Goal: Task Accomplishment & Management: Complete application form

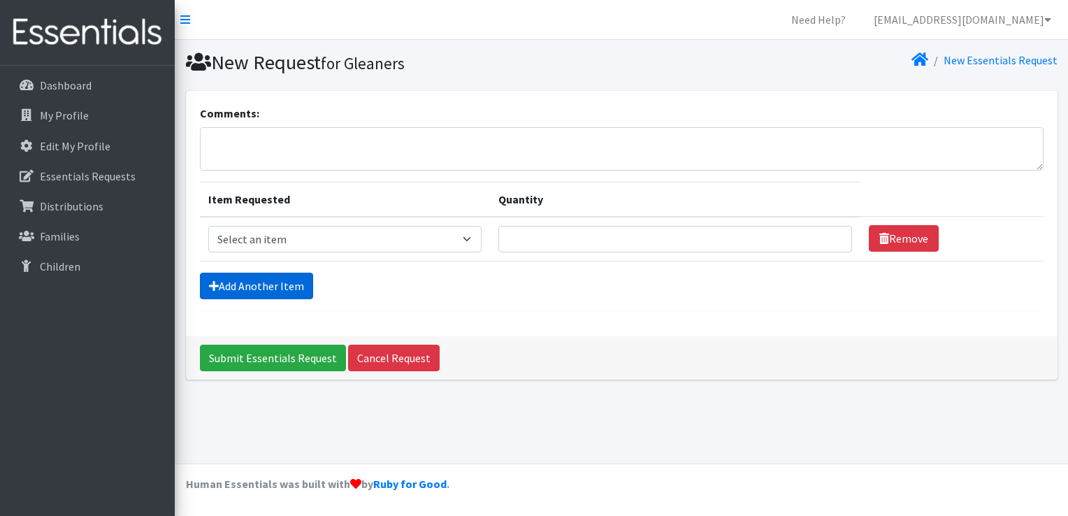
click at [271, 276] on link "Add Another Item" at bounding box center [256, 286] width 113 height 27
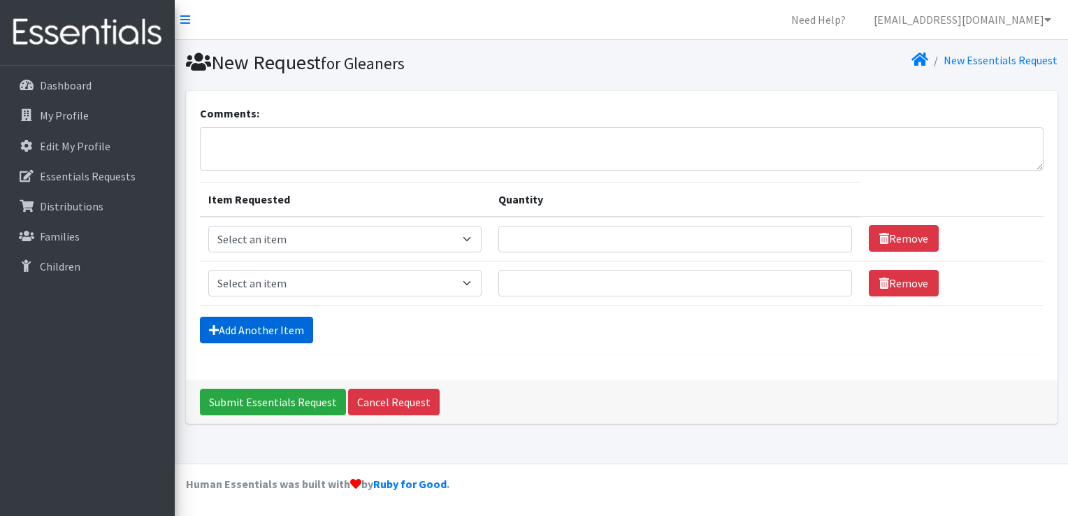
click at [261, 322] on link "Add Another Item" at bounding box center [256, 330] width 113 height 27
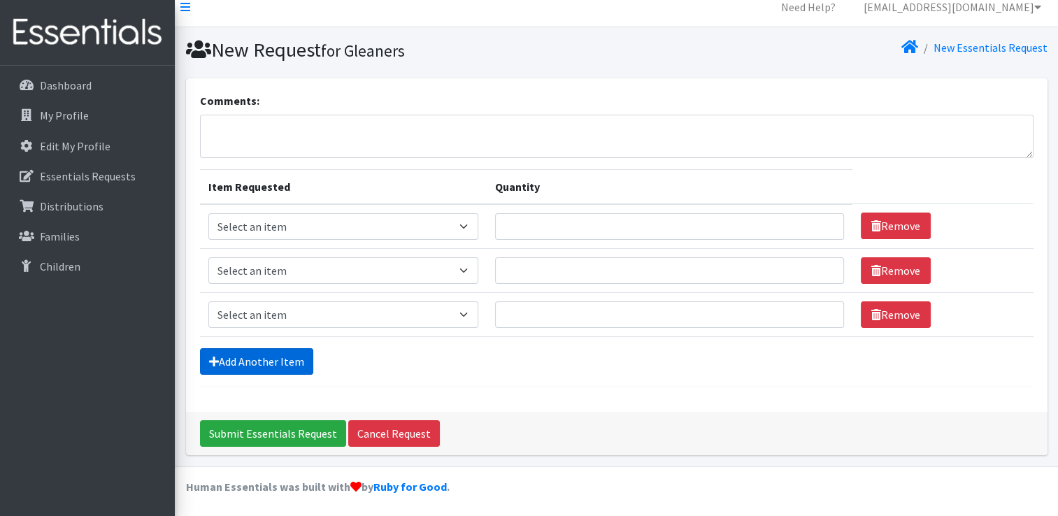
click at [278, 357] on link "Add Another Item" at bounding box center [256, 361] width 113 height 27
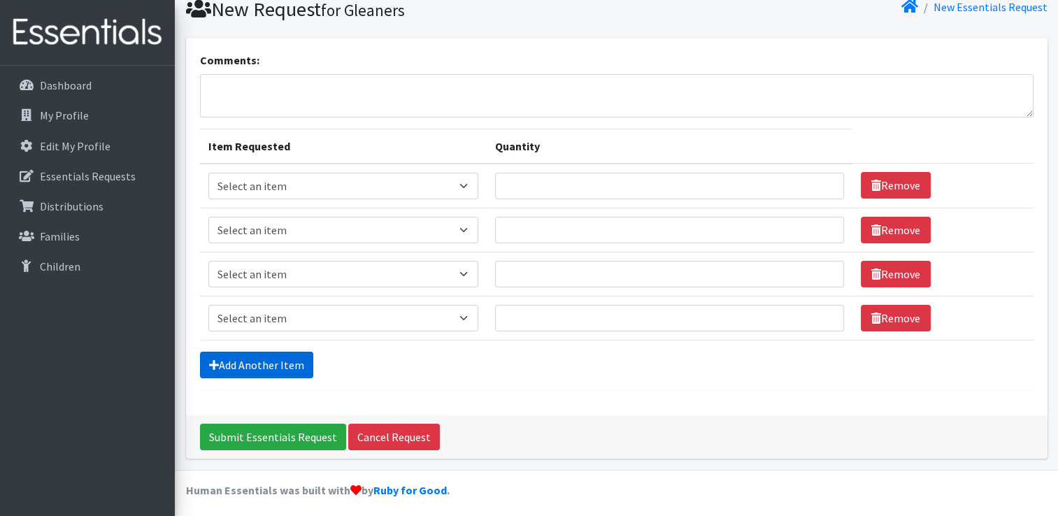
scroll to position [57, 0]
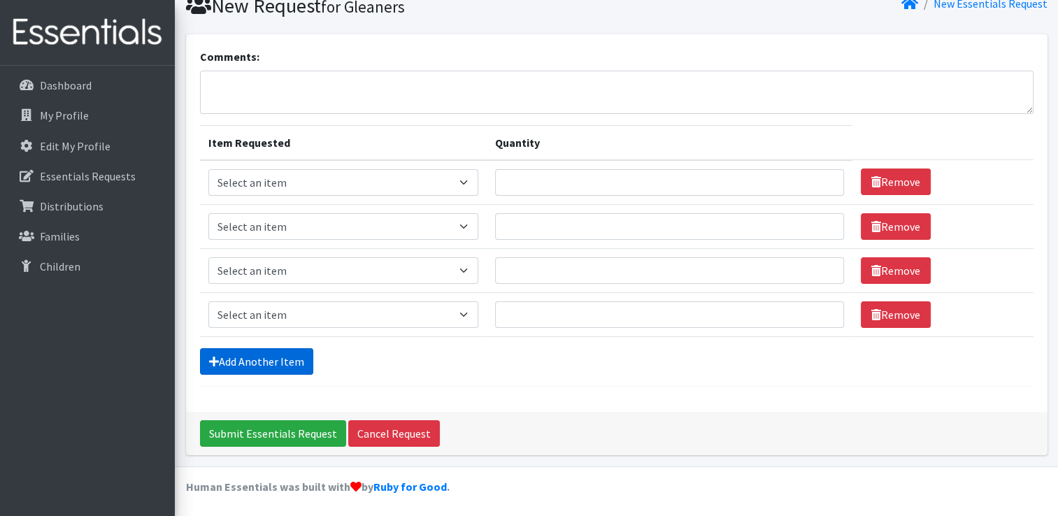
click at [285, 362] on link "Add Another Item" at bounding box center [256, 361] width 113 height 27
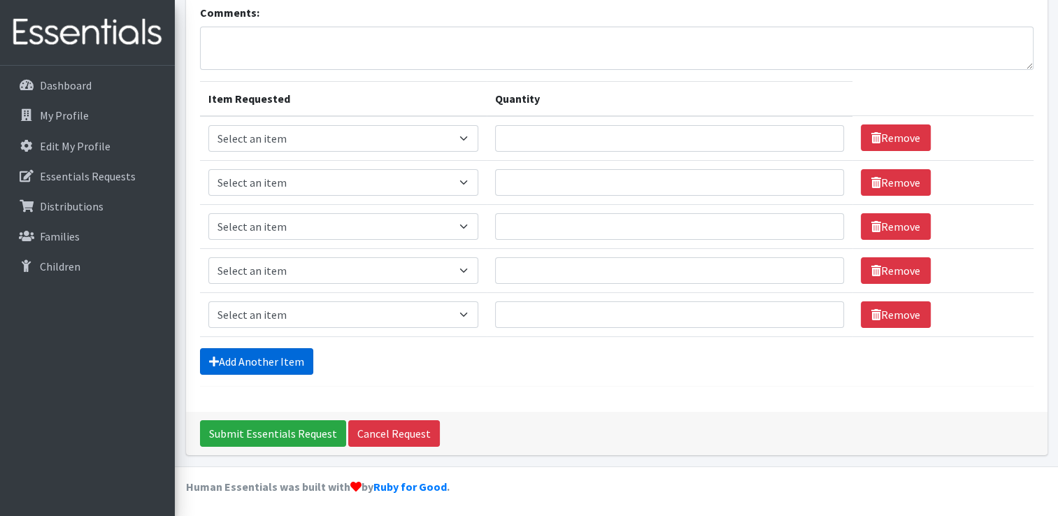
click at [285, 364] on link "Add Another Item" at bounding box center [256, 361] width 113 height 27
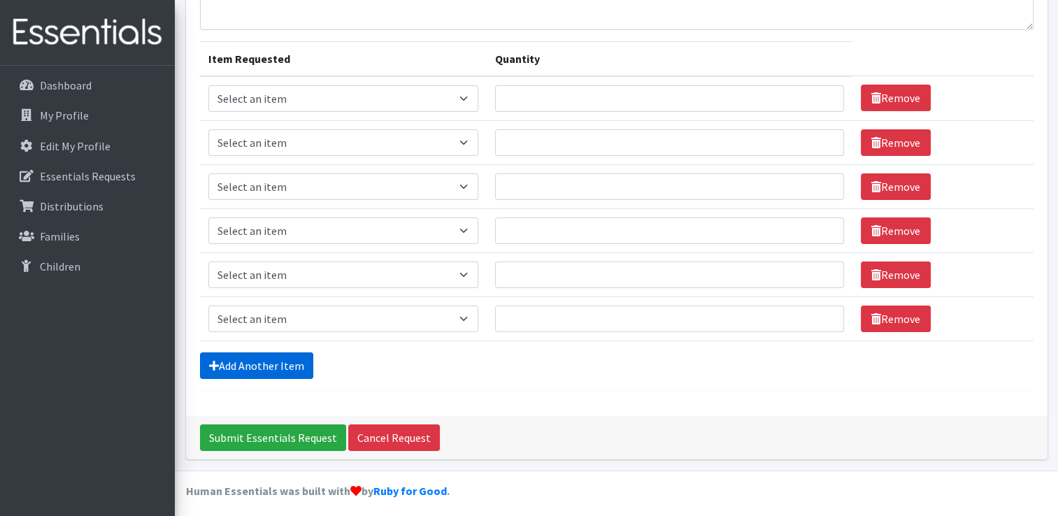
scroll to position [145, 0]
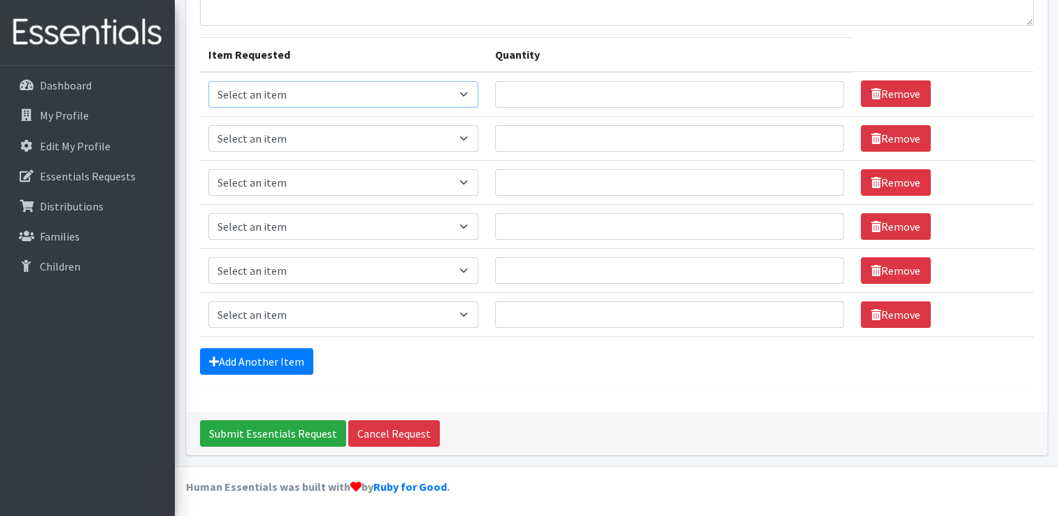
click at [435, 93] on select "Select an item Kids (Newborn) Kids (Size 1) Kids (Size 2) Kids (Size 3) Kids (S…" at bounding box center [343, 94] width 271 height 27
select select "3418"
click at [208, 81] on select "Select an item Kids (Newborn) Kids (Size 1) Kids (Size 2) Kids (Size 3) Kids (S…" at bounding box center [343, 94] width 271 height 27
click at [613, 81] on input "Quantity" at bounding box center [669, 94] width 349 height 27
type input "50"
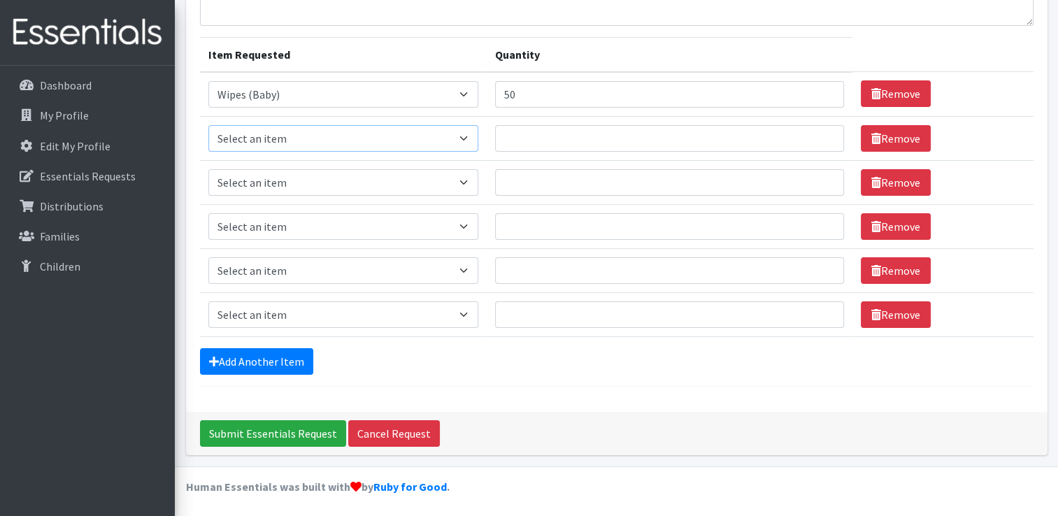
click at [366, 142] on select "Select an item Kids (Newborn) Kids (Size 1) Kids (Size 2) Kids (Size 3) Kids (S…" at bounding box center [343, 138] width 271 height 27
select select "3393"
click at [208, 125] on select "Select an item Kids (Newborn) Kids (Size 1) Kids (Size 2) Kids (Size 3) Kids (S…" at bounding box center [343, 138] width 271 height 27
drag, startPoint x: 452, startPoint y: 186, endPoint x: 453, endPoint y: 194, distance: 8.5
click at [452, 186] on select "Select an item Kids (Newborn) Kids (Size 1) Kids (Size 2) Kids (Size 3) Kids (S…" at bounding box center [343, 182] width 271 height 27
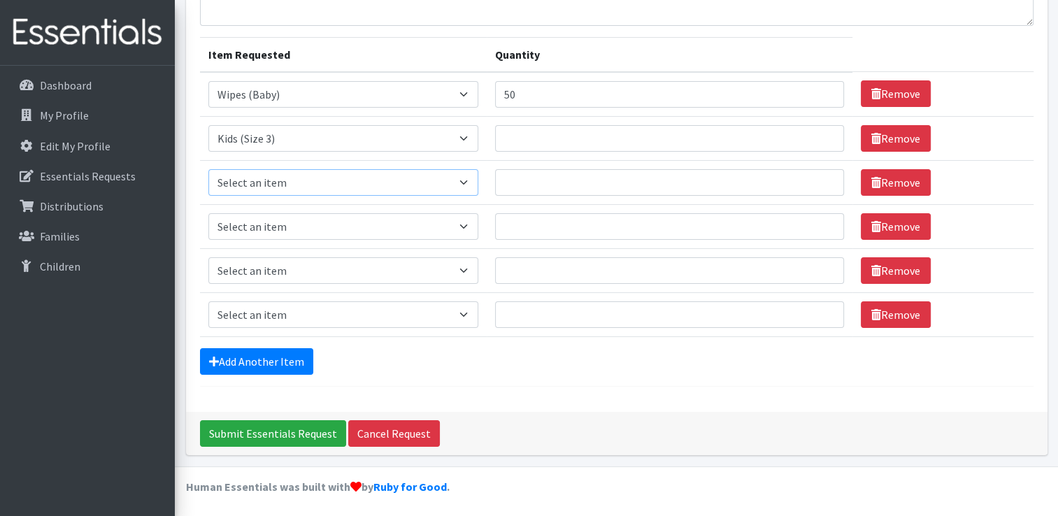
select select "3394"
click at [208, 169] on select "Select an item Kids (Newborn) Kids (Size 1) Kids (Size 2) Kids (Size 3) Kids (S…" at bounding box center [343, 182] width 271 height 27
click at [414, 221] on select "Select an item Kids (Newborn) Kids (Size 1) Kids (Size 2) Kids (Size 3) Kids (S…" at bounding box center [343, 226] width 271 height 27
select select "3407"
click at [208, 213] on select "Select an item Kids (Newborn) Kids (Size 1) Kids (Size 2) Kids (Size 3) Kids (S…" at bounding box center [343, 226] width 271 height 27
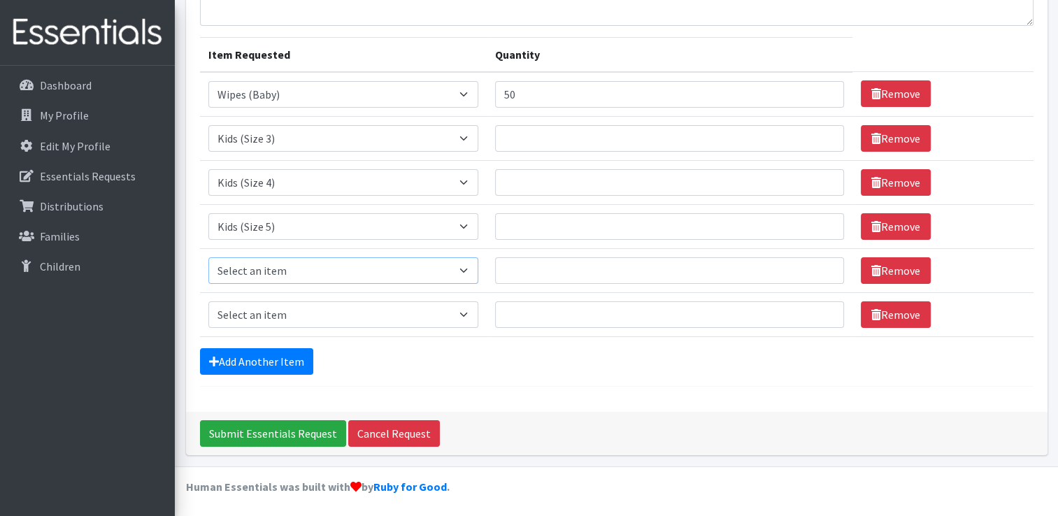
click at [396, 271] on select "Select an item Kids (Newborn) Kids (Size 1) Kids (Size 2) Kids (Size 3) Kids (S…" at bounding box center [343, 270] width 271 height 27
select select "3419"
click at [208, 257] on select "Select an item Kids (Newborn) Kids (Size 1) Kids (Size 2) Kids (Size 3) Kids (S…" at bounding box center [343, 270] width 271 height 27
click at [582, 125] on input "Quantity" at bounding box center [669, 138] width 349 height 27
type input "15"
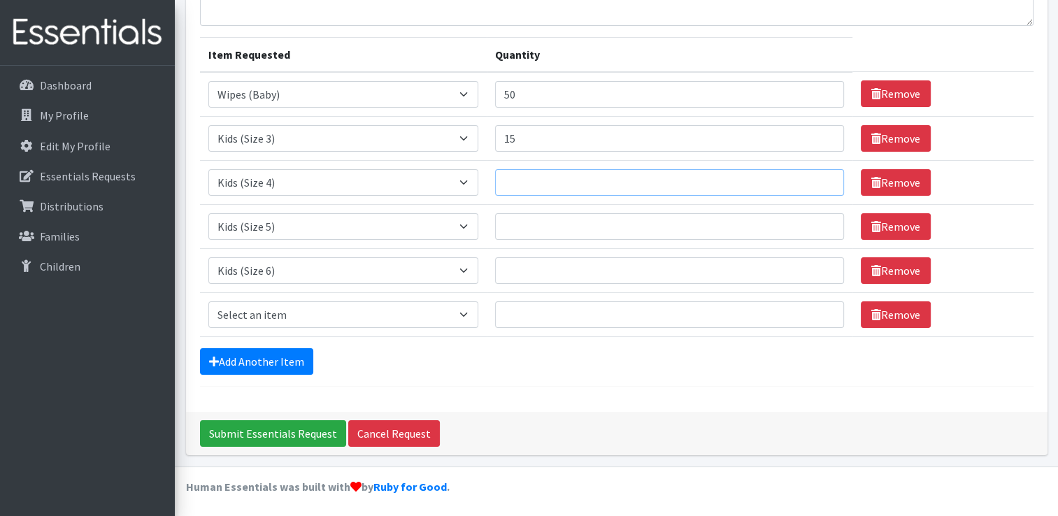
click at [570, 192] on input "Quantity" at bounding box center [669, 182] width 349 height 27
type input "15"
click at [559, 229] on input "Quantity" at bounding box center [669, 226] width 349 height 27
type input "15"
click at [559, 273] on input "Quantity" at bounding box center [669, 270] width 349 height 27
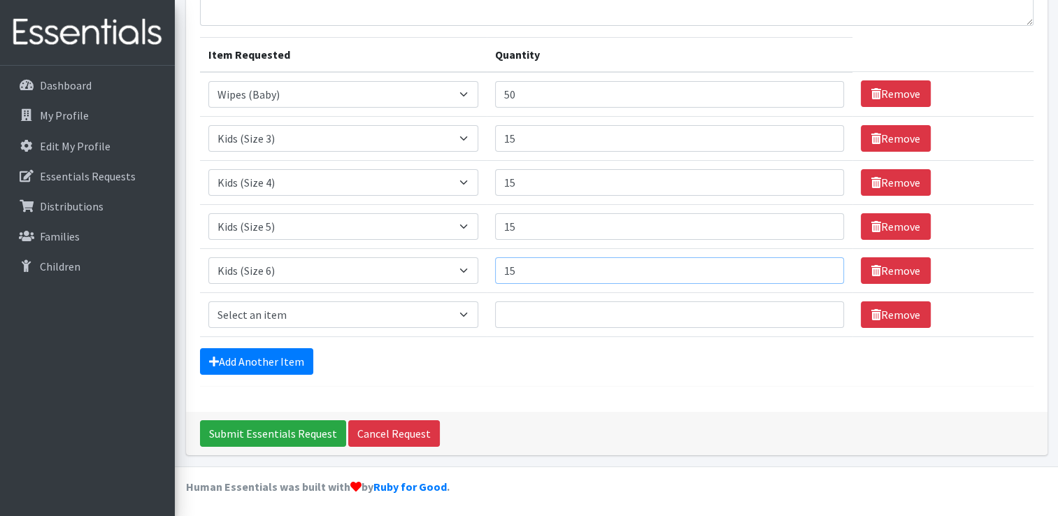
type input "15"
click at [408, 317] on select "Select an item Kids (Newborn) Kids (Size 1) Kids (Size 2) Kids (Size 3) Kids (S…" at bounding box center [343, 314] width 271 height 27
click at [448, 310] on select "Select an item Kids (Newborn) Kids (Size 1) Kids (Size 2) Kids (Size 3) Kids (S…" at bounding box center [343, 314] width 271 height 27
select select "3408"
click at [208, 301] on select "Select an item Kids (Newborn) Kids (Size 1) Kids (Size 2) Kids (Size 3) Kids (S…" at bounding box center [343, 314] width 271 height 27
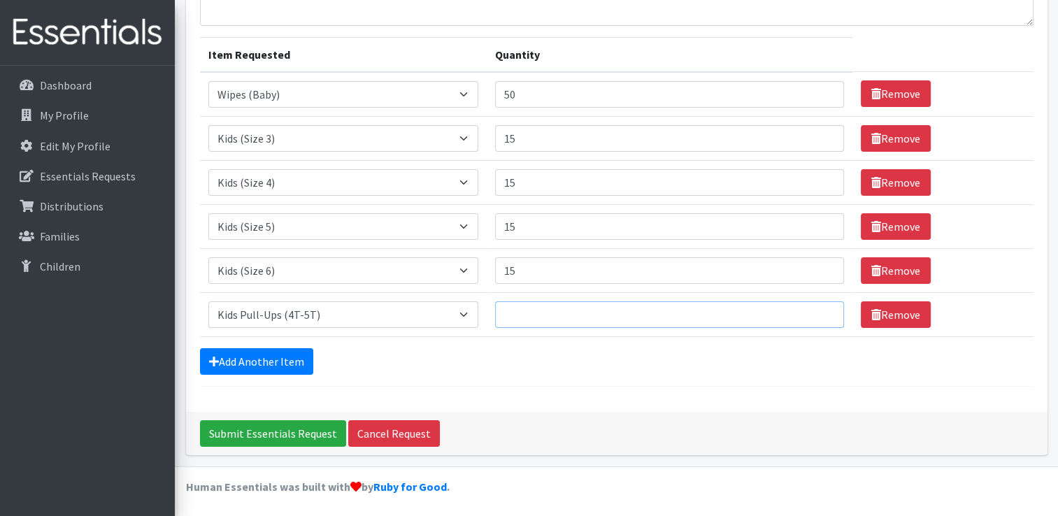
click at [551, 315] on input "Quantity" at bounding box center [669, 314] width 349 height 27
type input "10"
click at [278, 433] on input "Submit Essentials Request" at bounding box center [273, 433] width 146 height 27
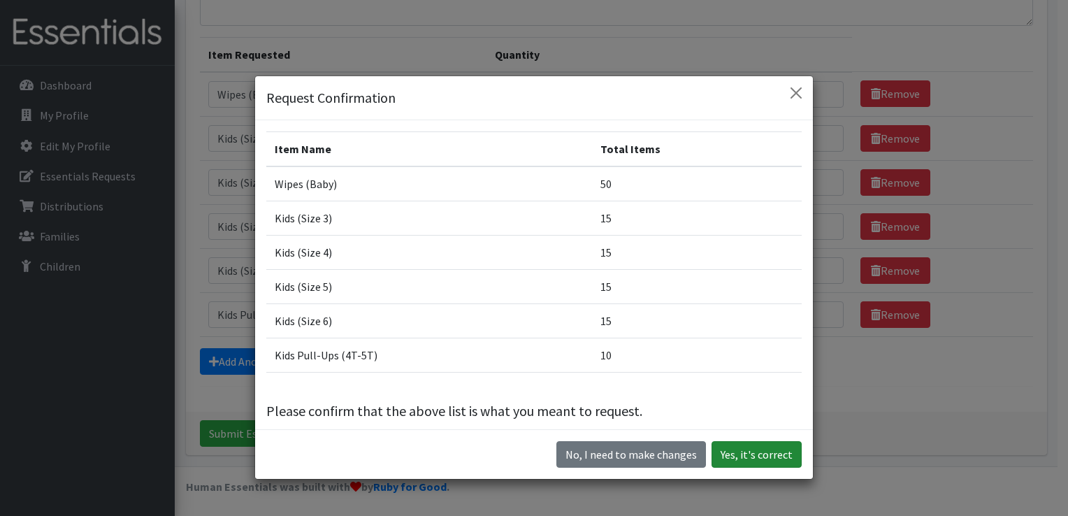
click at [734, 454] on button "Yes, it's correct" at bounding box center [757, 454] width 90 height 27
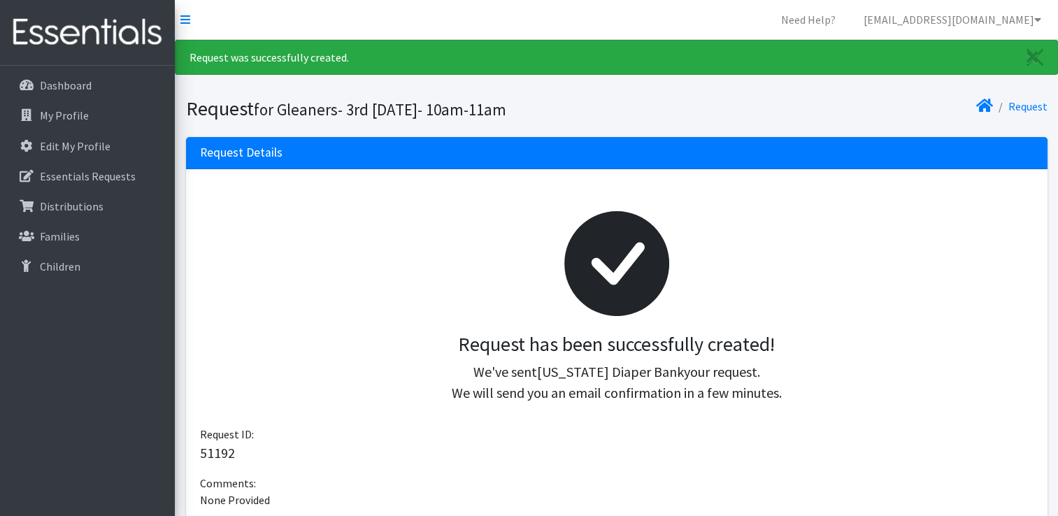
scroll to position [321, 0]
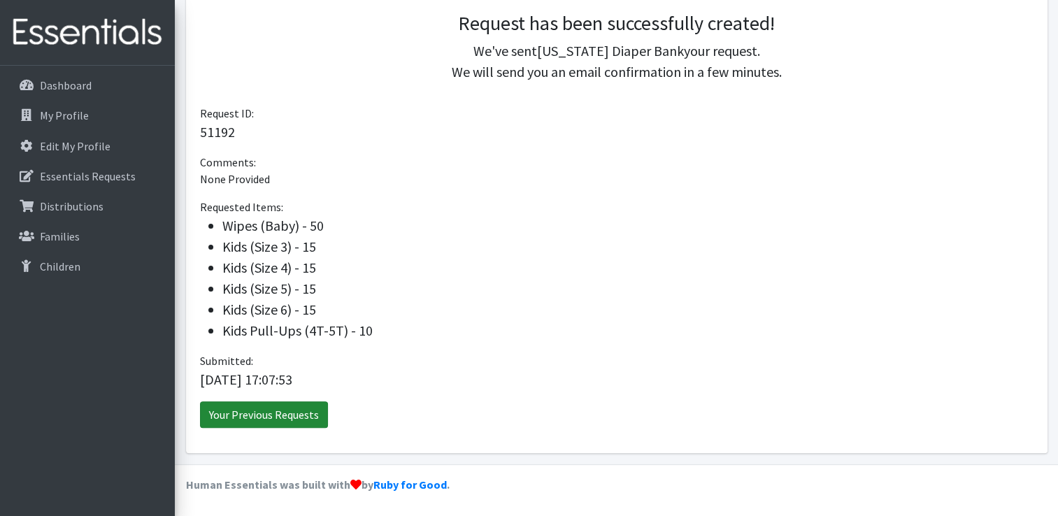
click at [216, 414] on link "Your Previous Requests" at bounding box center [264, 414] width 128 height 27
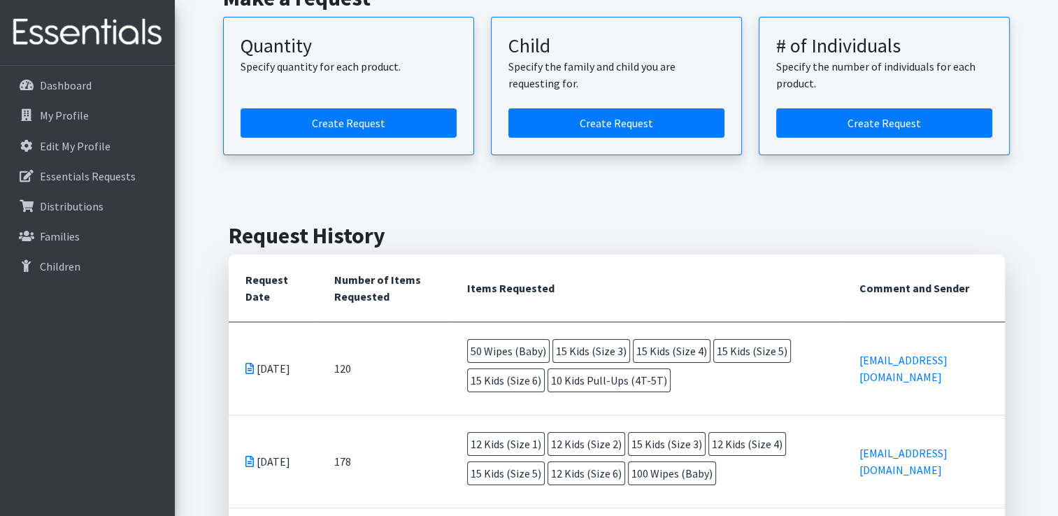
scroll to position [280, 0]
